Goal: Find specific page/section: Find specific page/section

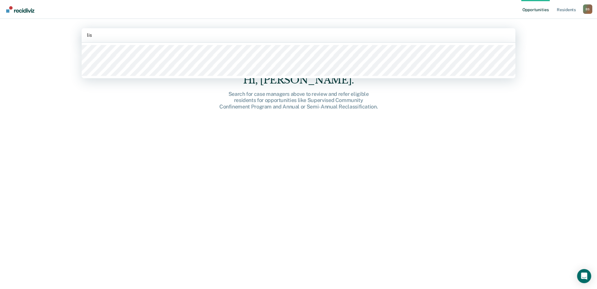
type input "lise"
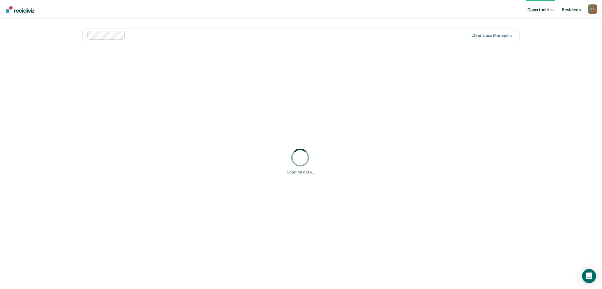
click at [565, 8] on link "Resident s" at bounding box center [570, 9] width 21 height 19
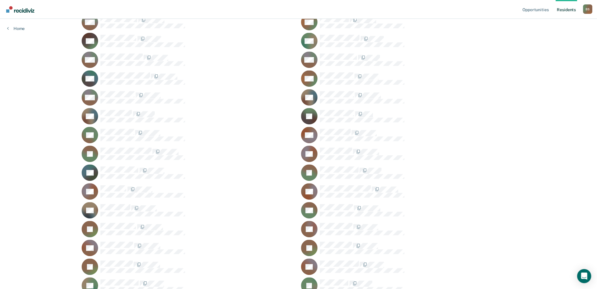
scroll to position [441, 0]
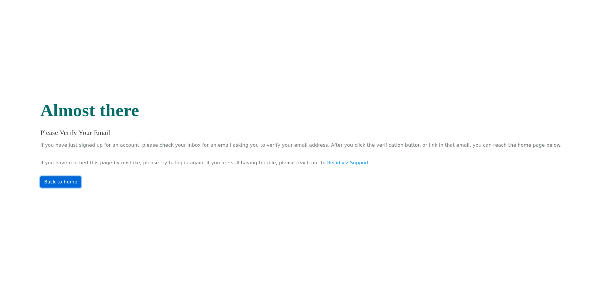
click at [81, 184] on link "Back to home" at bounding box center [60, 181] width 41 height 11
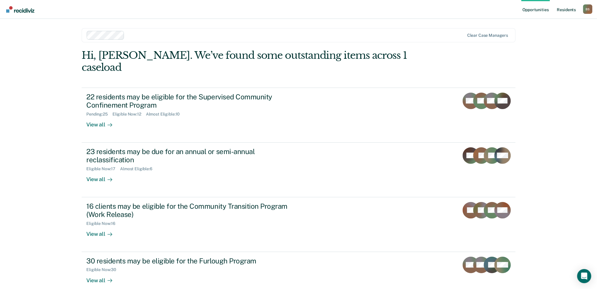
click at [562, 11] on link "Resident s" at bounding box center [566, 9] width 21 height 19
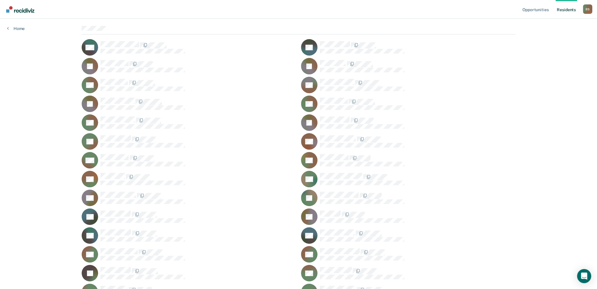
scroll to position [59, 0]
